Goal: Information Seeking & Learning: Understand process/instructions

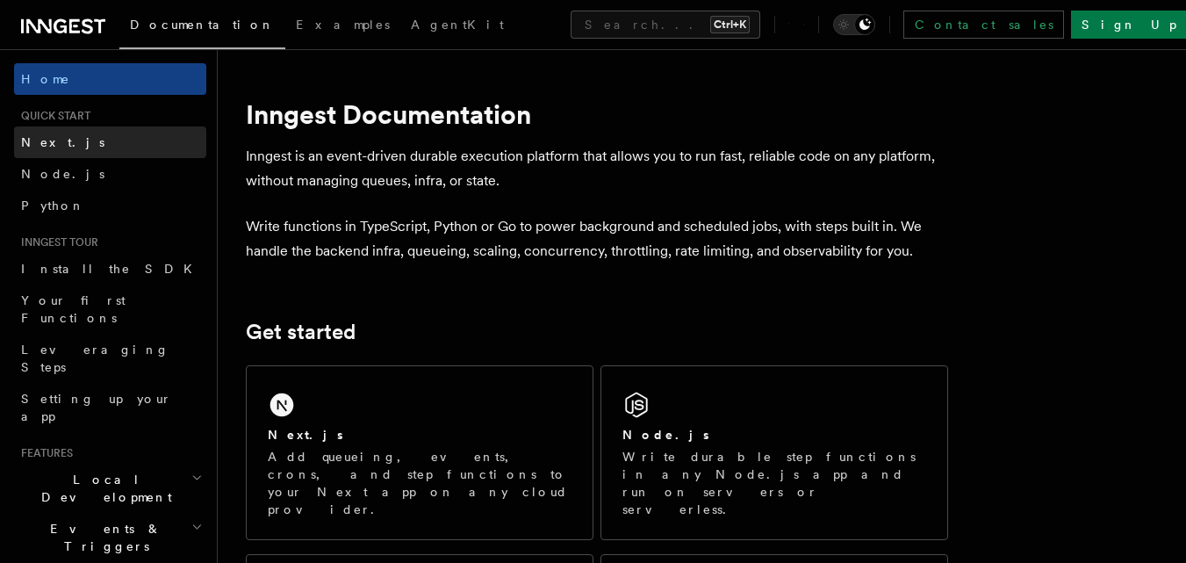
click at [78, 137] on link "Next.js" at bounding box center [110, 142] width 192 height 32
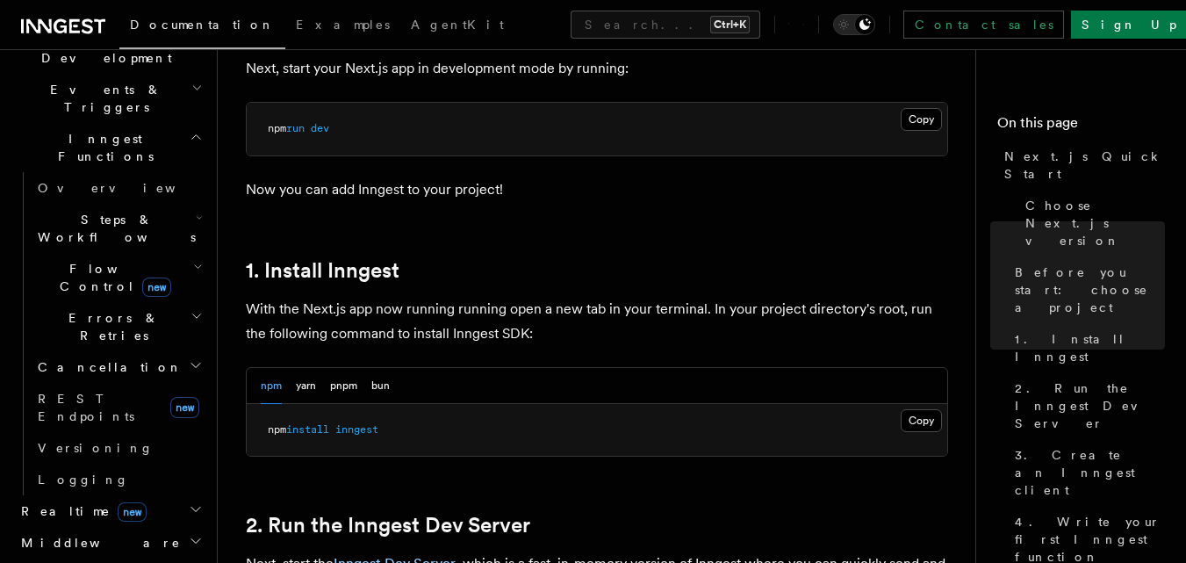
scroll to position [878, 0]
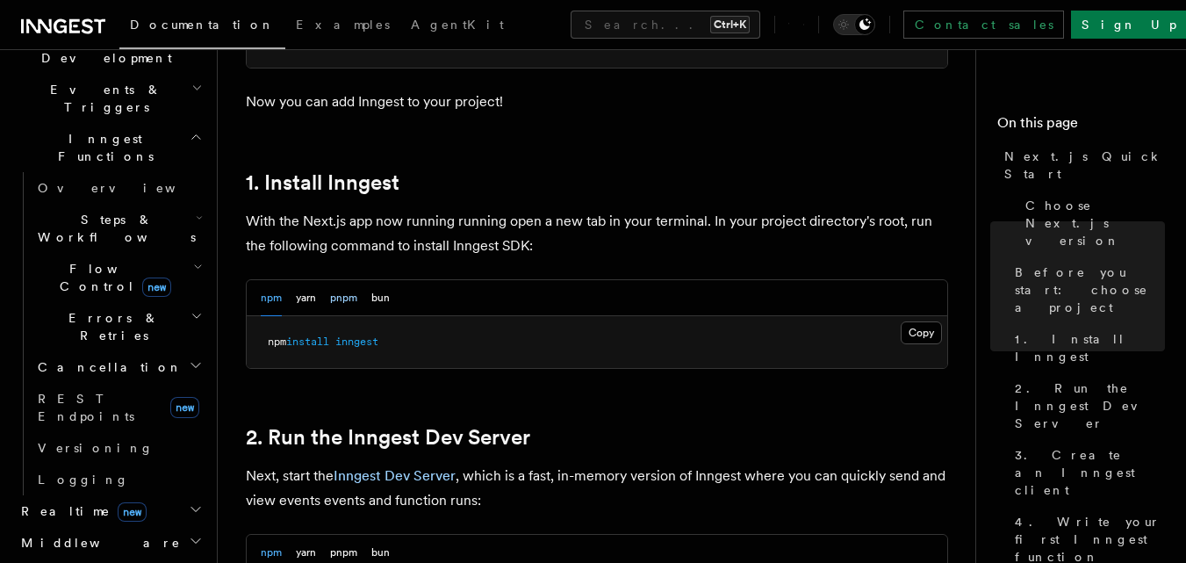
click at [340, 292] on button "pnpm" at bounding box center [343, 298] width 27 height 36
click at [389, 298] on button "bun" at bounding box center [380, 298] width 18 height 36
click at [309, 294] on button "yarn" at bounding box center [306, 298] width 20 height 36
click at [265, 291] on button "npm" at bounding box center [271, 298] width 21 height 36
click at [905, 323] on button "Copy Copied" at bounding box center [921, 332] width 41 height 23
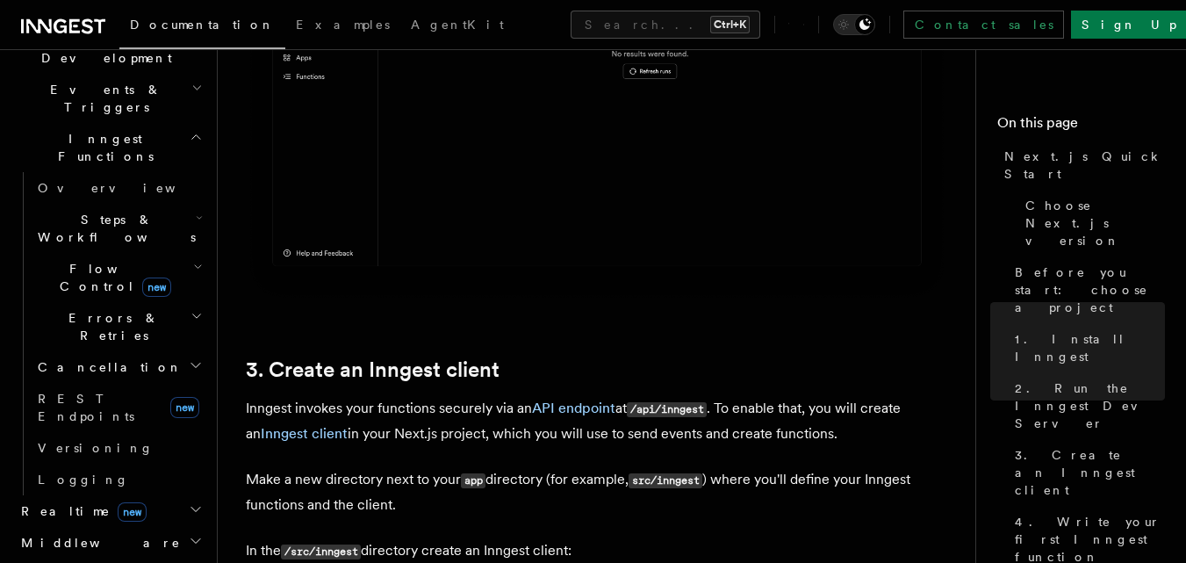
scroll to position [2106, 0]
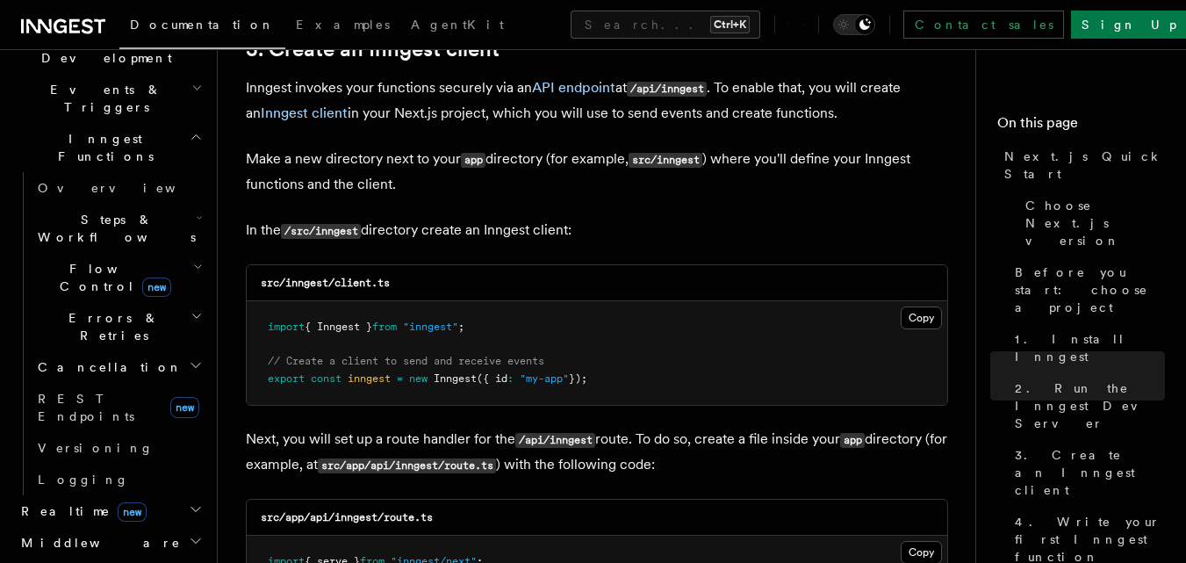
click at [336, 232] on code "/src/inngest" at bounding box center [321, 231] width 80 height 15
click at [342, 240] on p "In the /src/inngest directory create an Inngest client:" at bounding box center [597, 230] width 702 height 25
click at [341, 234] on code "/src/inngest" at bounding box center [321, 231] width 80 height 15
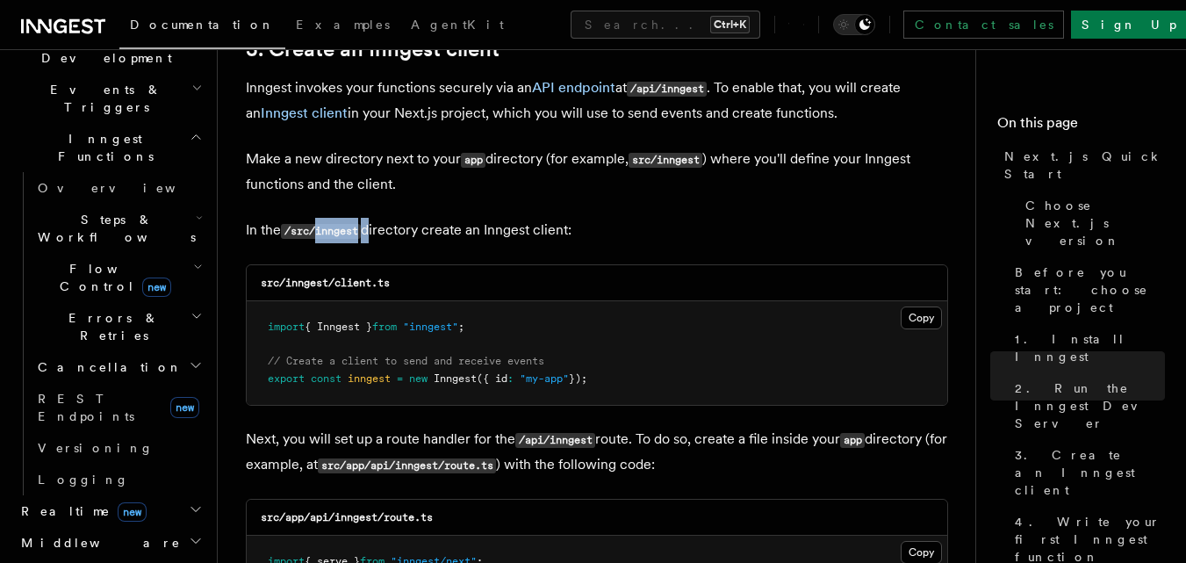
click at [341, 234] on code "/src/inngest" at bounding box center [321, 231] width 80 height 15
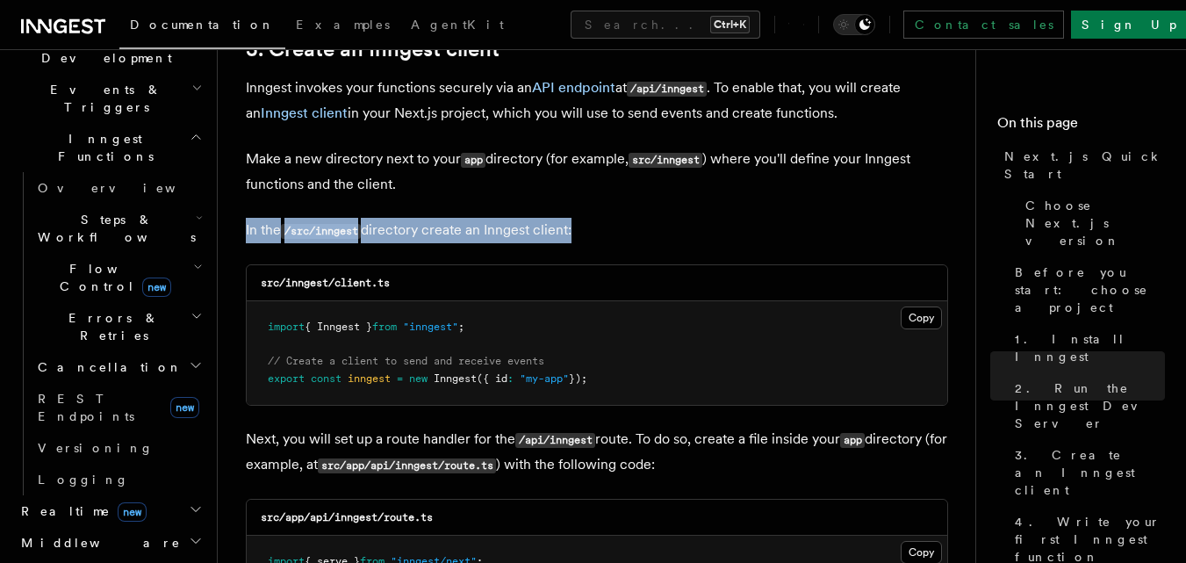
click at [341, 234] on code "/src/inngest" at bounding box center [321, 231] width 80 height 15
click at [351, 232] on code "/src/inngest" at bounding box center [321, 231] width 80 height 15
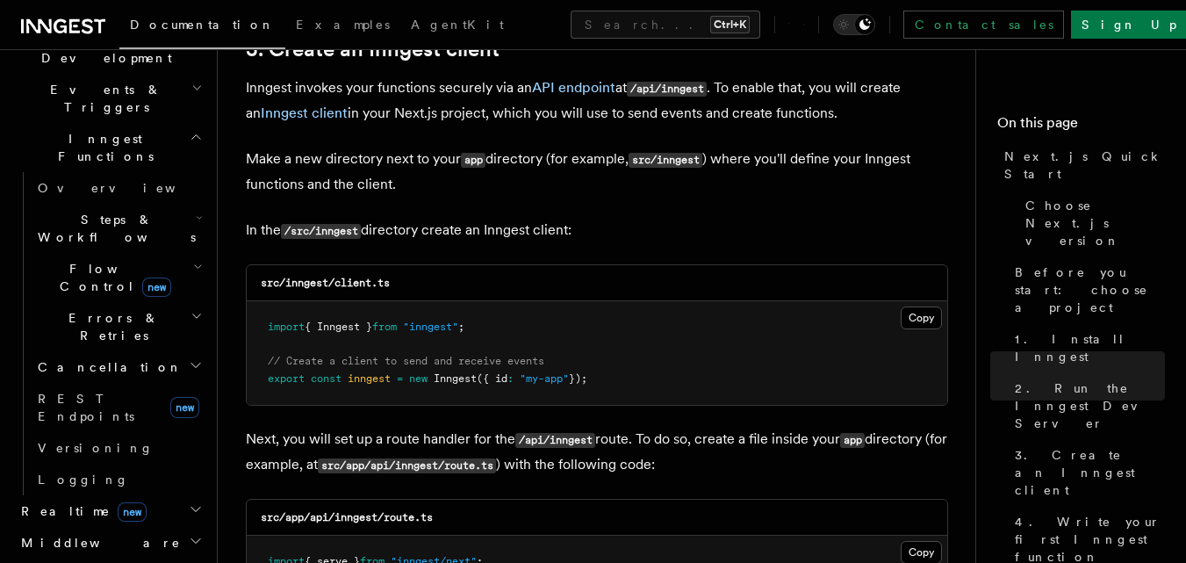
click at [333, 231] on code "/src/inngest" at bounding box center [321, 231] width 80 height 15
drag, startPoint x: 365, startPoint y: 231, endPoint x: 322, endPoint y: 227, distance: 43.2
click at [322, 227] on code "/src/inngest" at bounding box center [321, 231] width 80 height 15
copy code "inngest"
drag, startPoint x: 395, startPoint y: 282, endPoint x: 339, endPoint y: 288, distance: 56.5
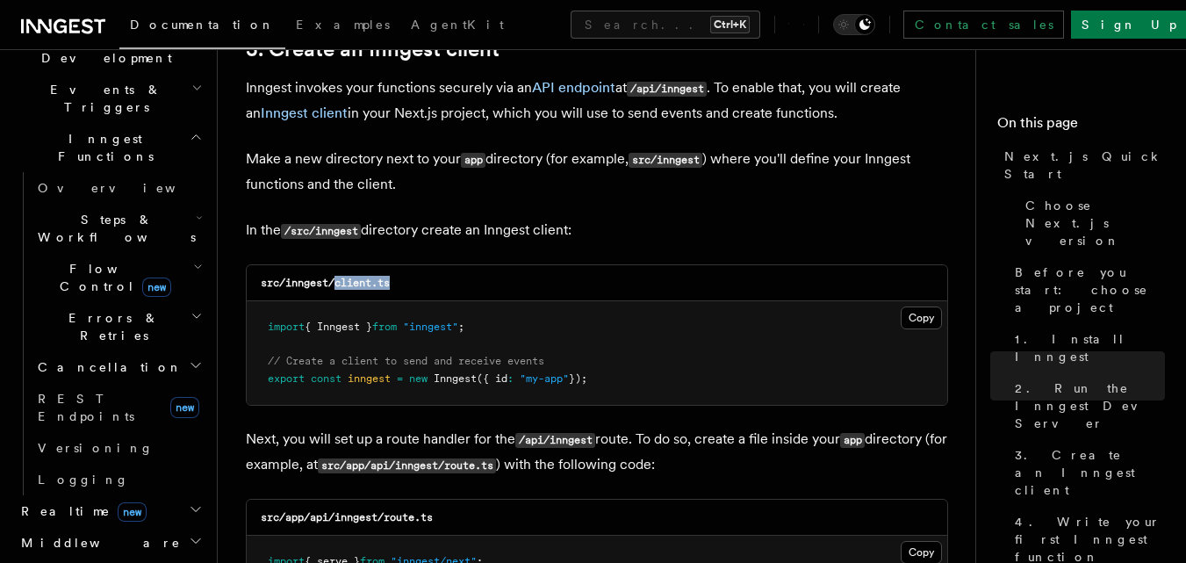
click at [339, 288] on div "src/inngest/client.ts" at bounding box center [597, 283] width 700 height 36
copy code "client.ts"
click at [921, 313] on button "Copy Copied" at bounding box center [921, 317] width 41 height 23
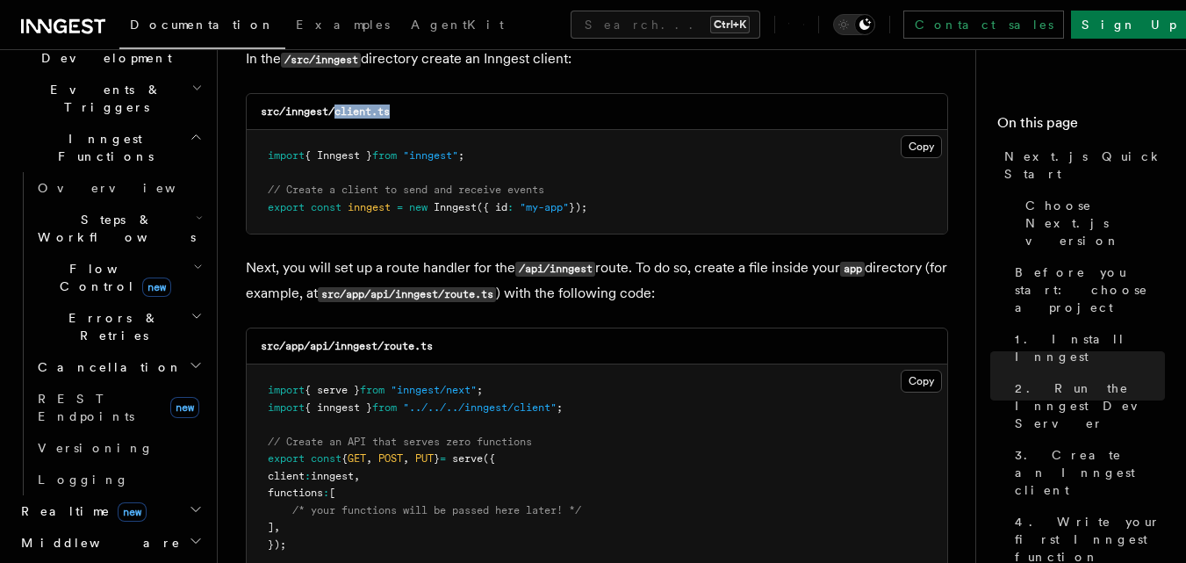
scroll to position [2458, 0]
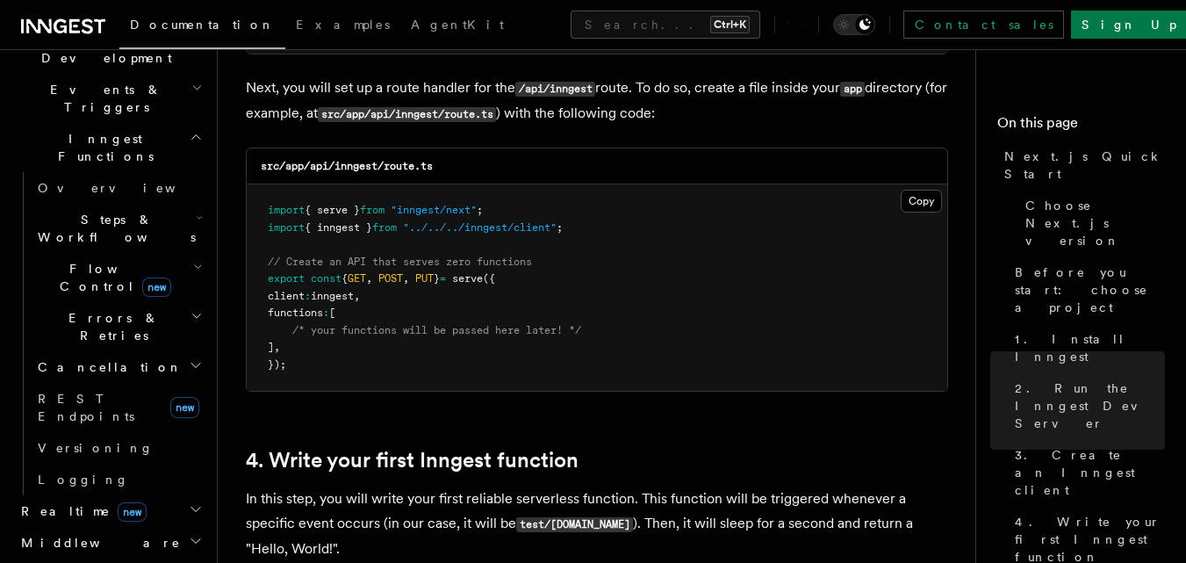
click at [404, 170] on code "src/app/api/inngest/route.ts" at bounding box center [347, 166] width 172 height 12
click at [403, 169] on code "src/app/api/inngest/route.ts" at bounding box center [347, 166] width 172 height 12
copy code "route.ts"
click at [914, 202] on button "Copy Copied" at bounding box center [921, 201] width 41 height 23
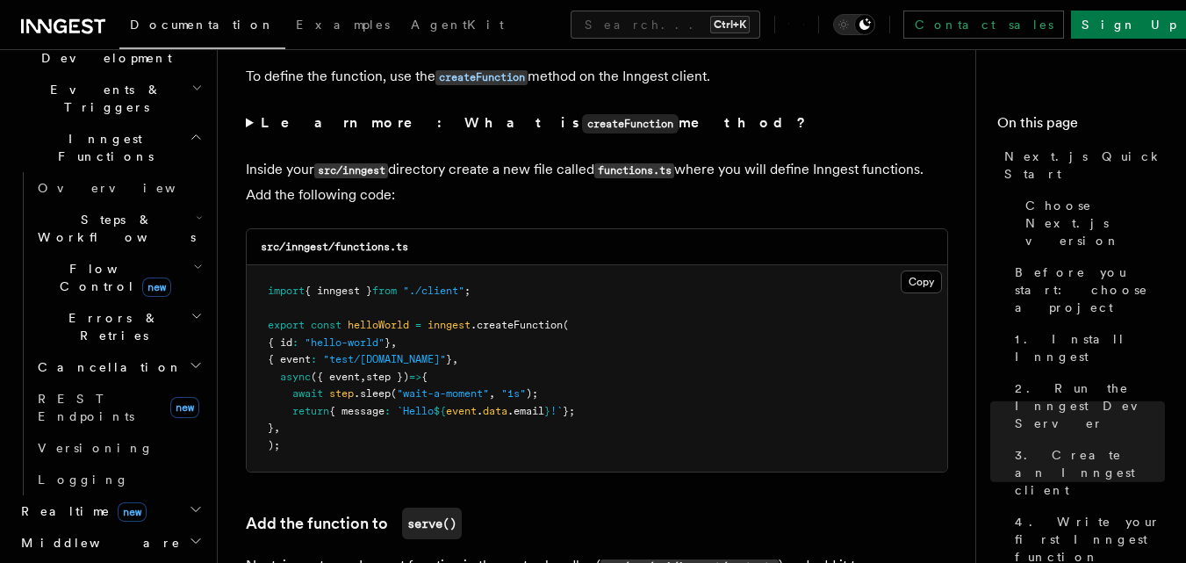
scroll to position [3072, 0]
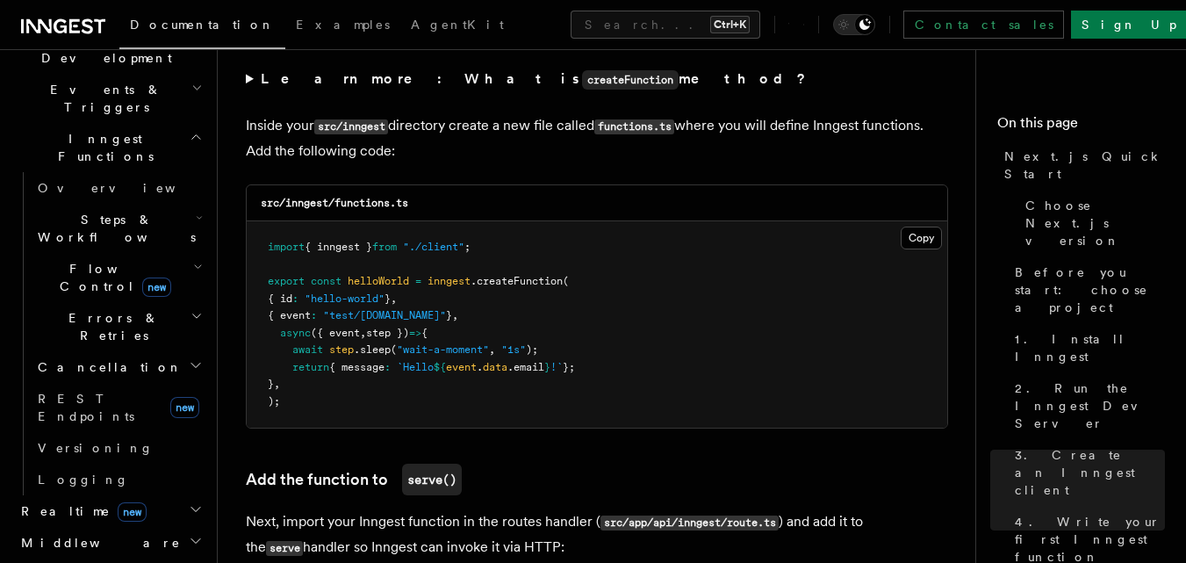
click at [361, 204] on code "src/inngest/functions.ts" at bounding box center [334, 203] width 147 height 12
copy code "functions"
